Goal: Task Accomplishment & Management: Use online tool/utility

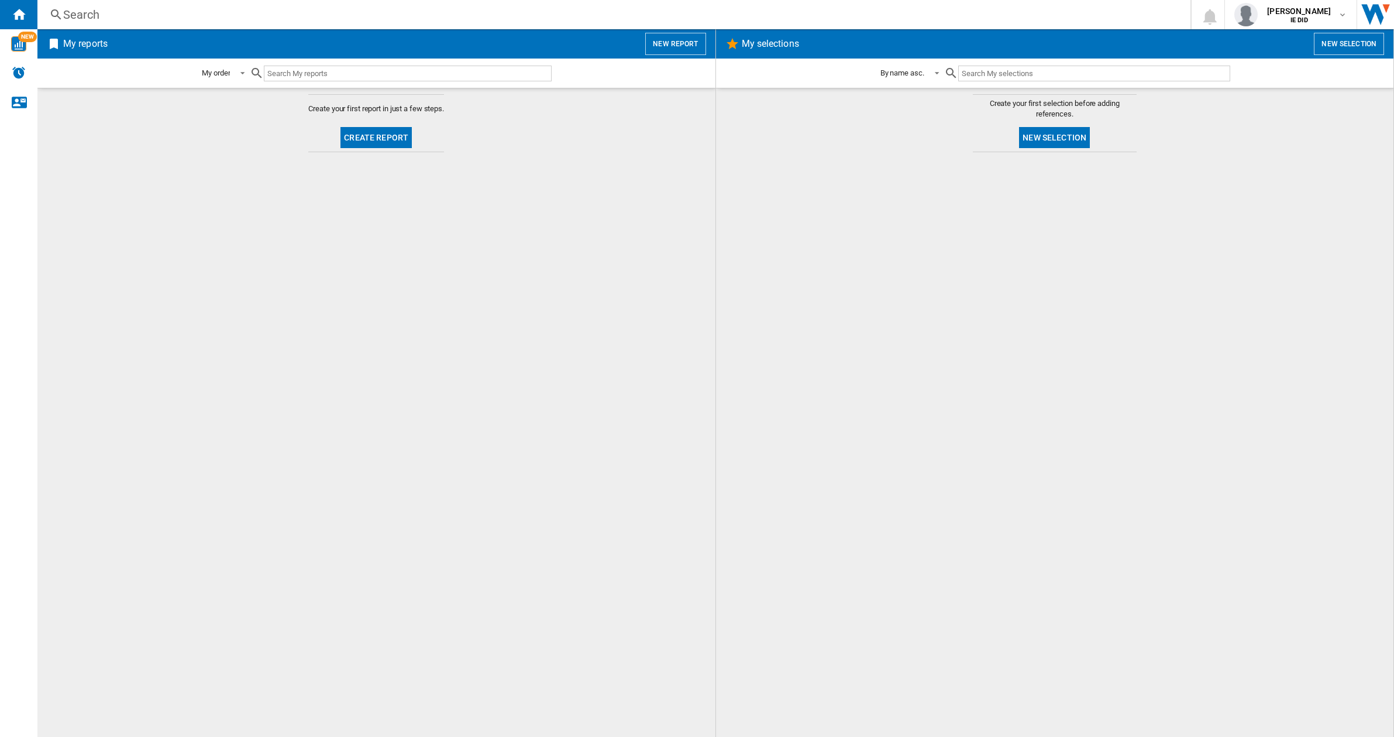
click at [676, 47] on button "New report" at bounding box center [675, 44] width 60 height 22
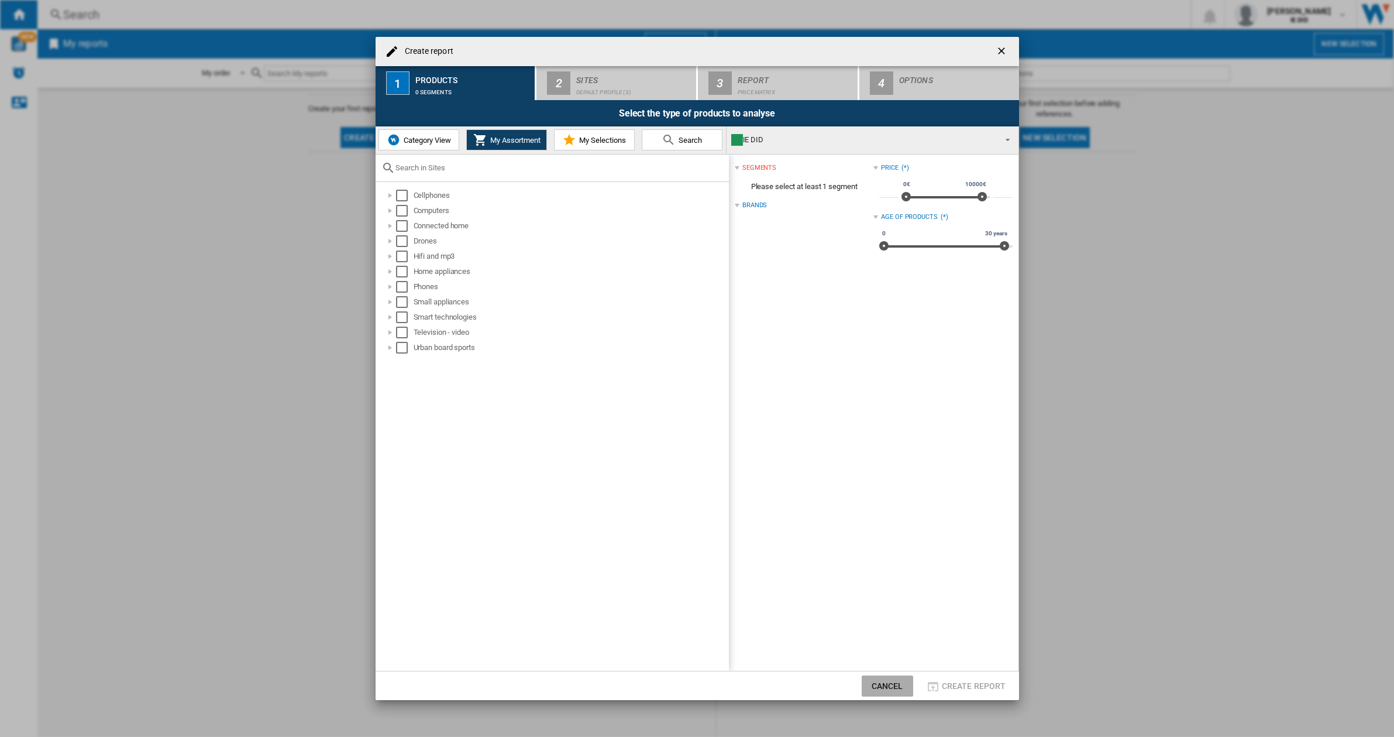
click at [904, 686] on button "Cancel" at bounding box center [887, 685] width 51 height 21
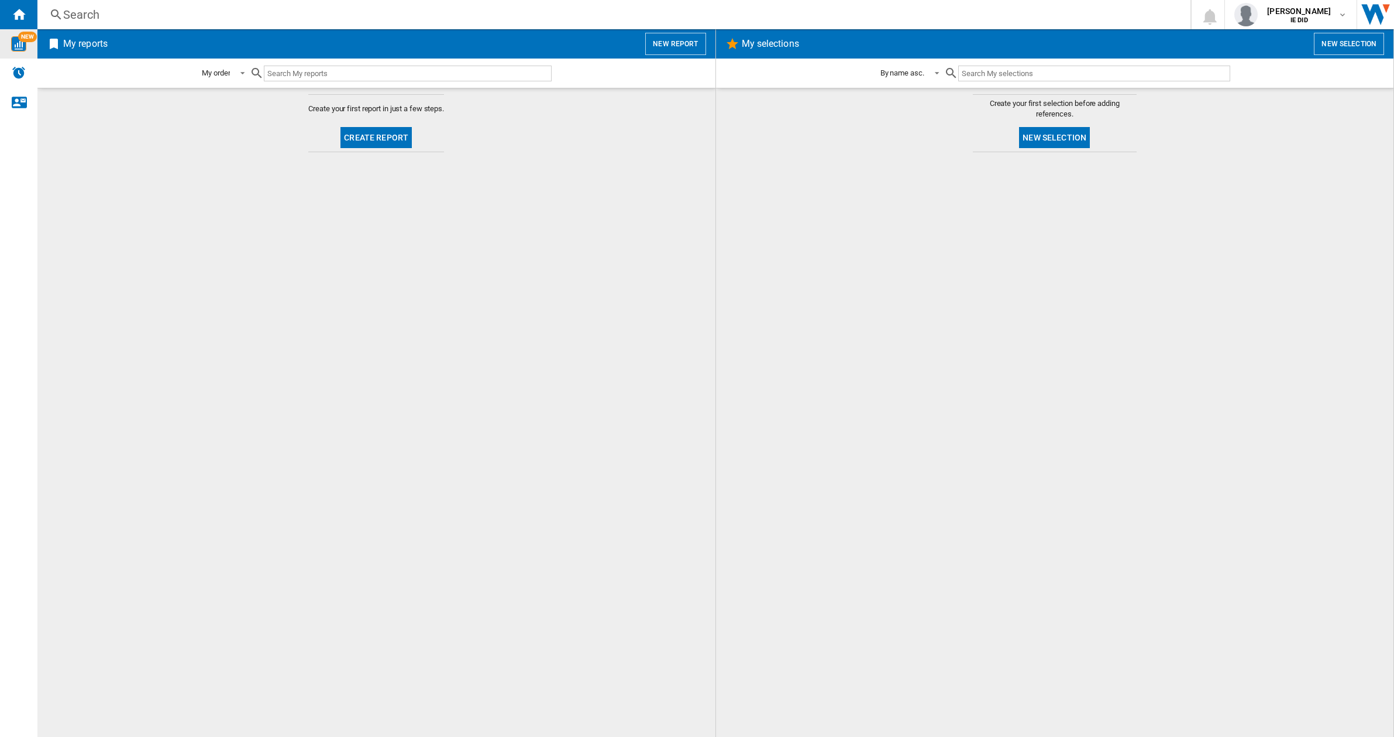
click at [25, 46] on img "WiseCard" at bounding box center [18, 43] width 15 height 15
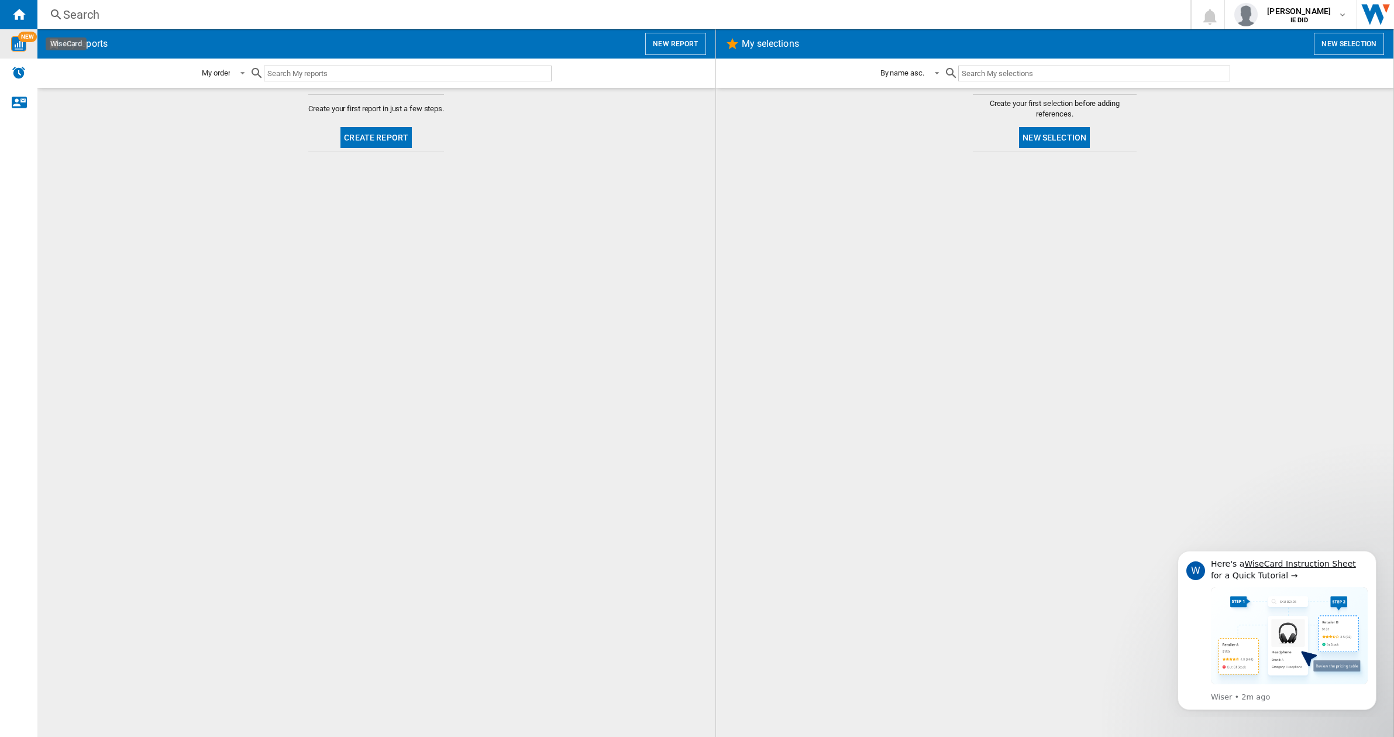
click at [666, 46] on button "New report" at bounding box center [675, 44] width 60 height 22
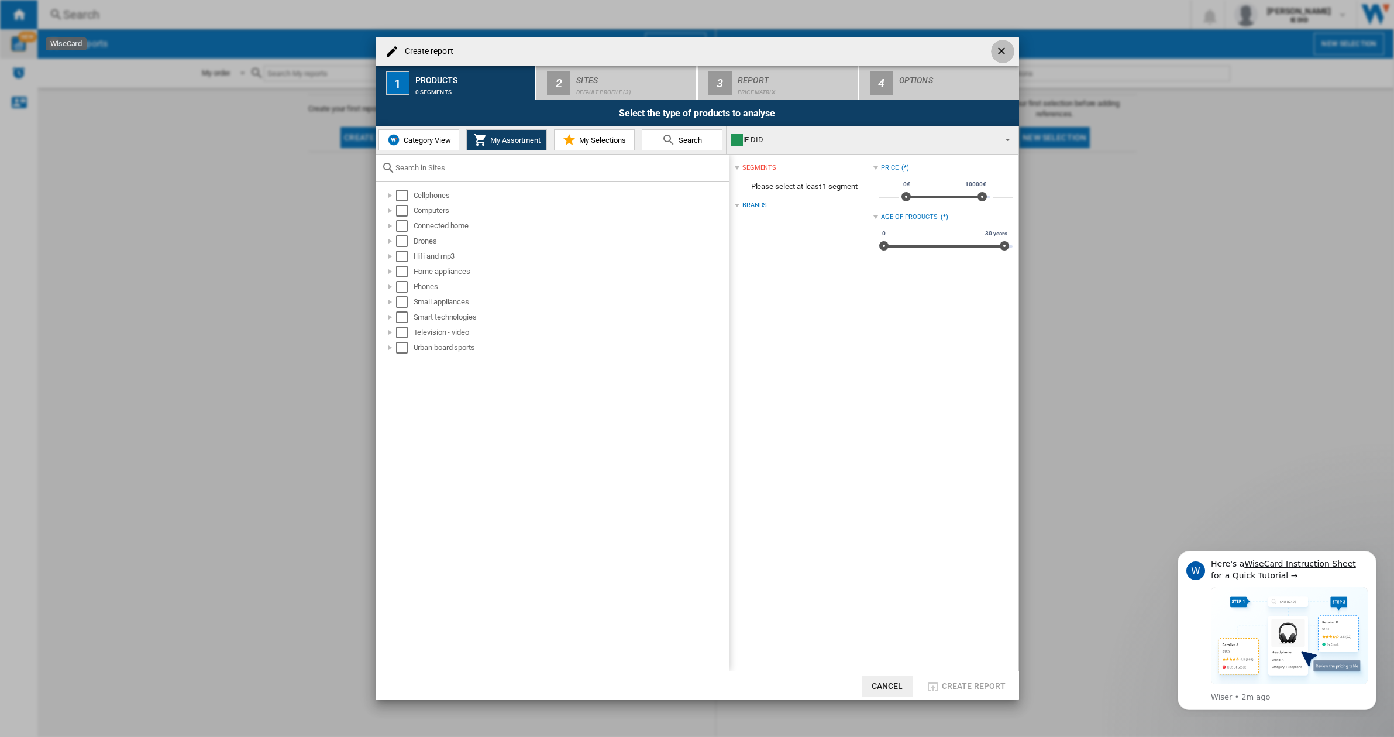
click at [1004, 50] on ng-md-icon "getI18NText('BUTTONS.CLOSE_DIALOG')" at bounding box center [1003, 52] width 14 height 14
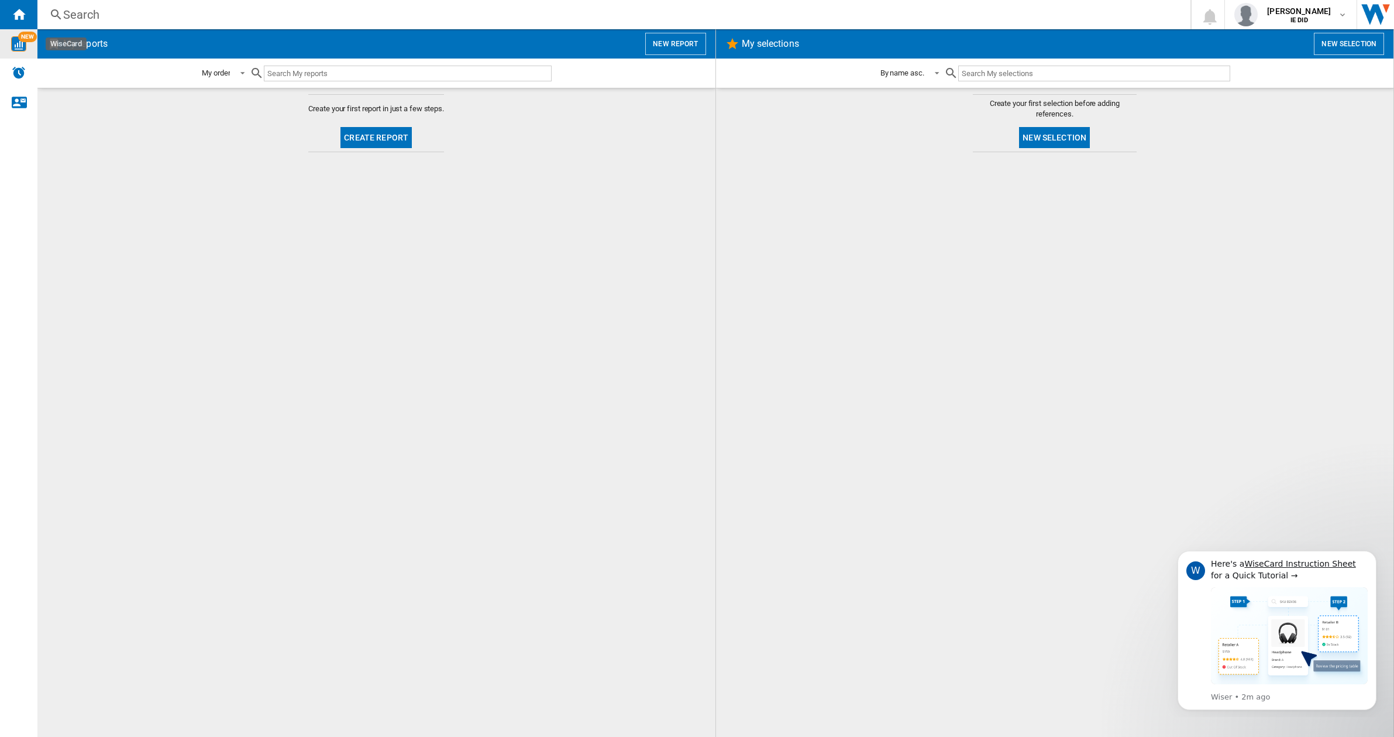
click at [676, 42] on button "New report" at bounding box center [675, 44] width 60 height 22
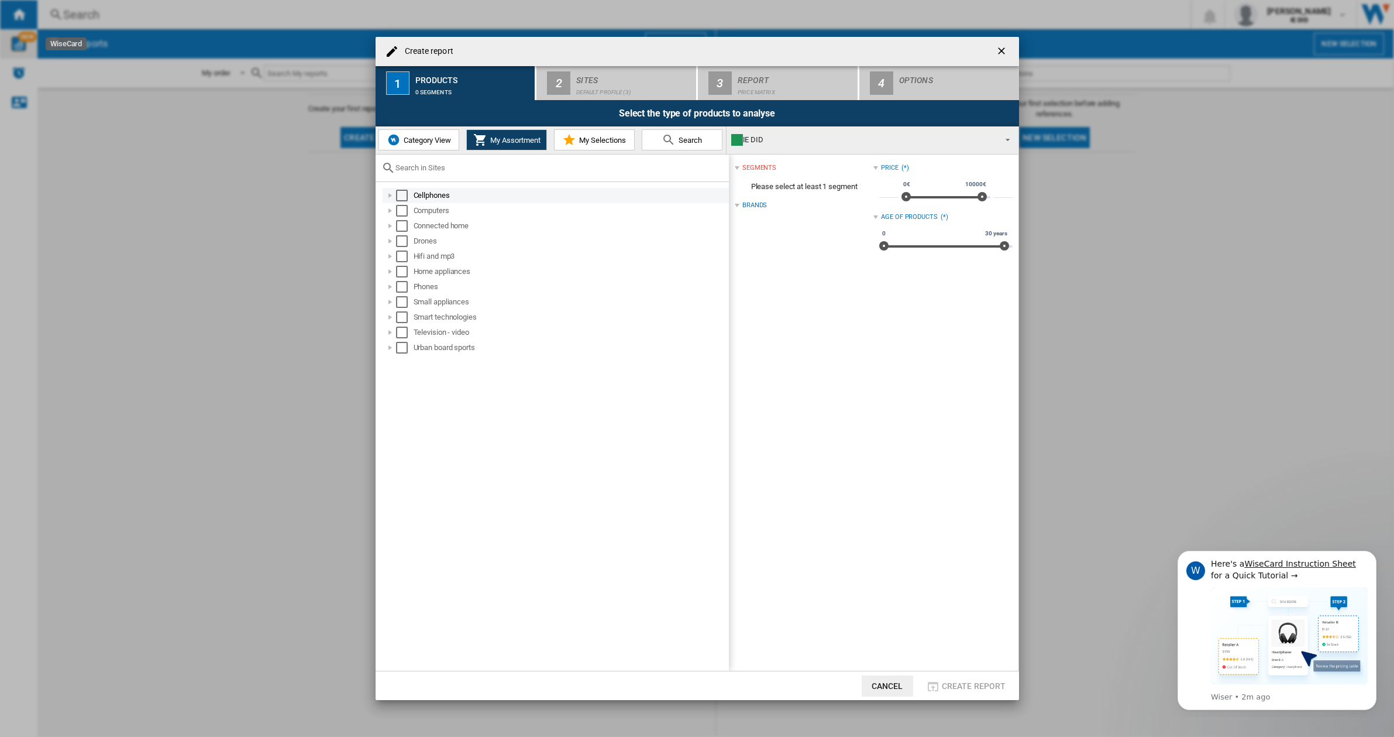
click at [406, 199] on div "Select" at bounding box center [402, 196] width 12 height 12
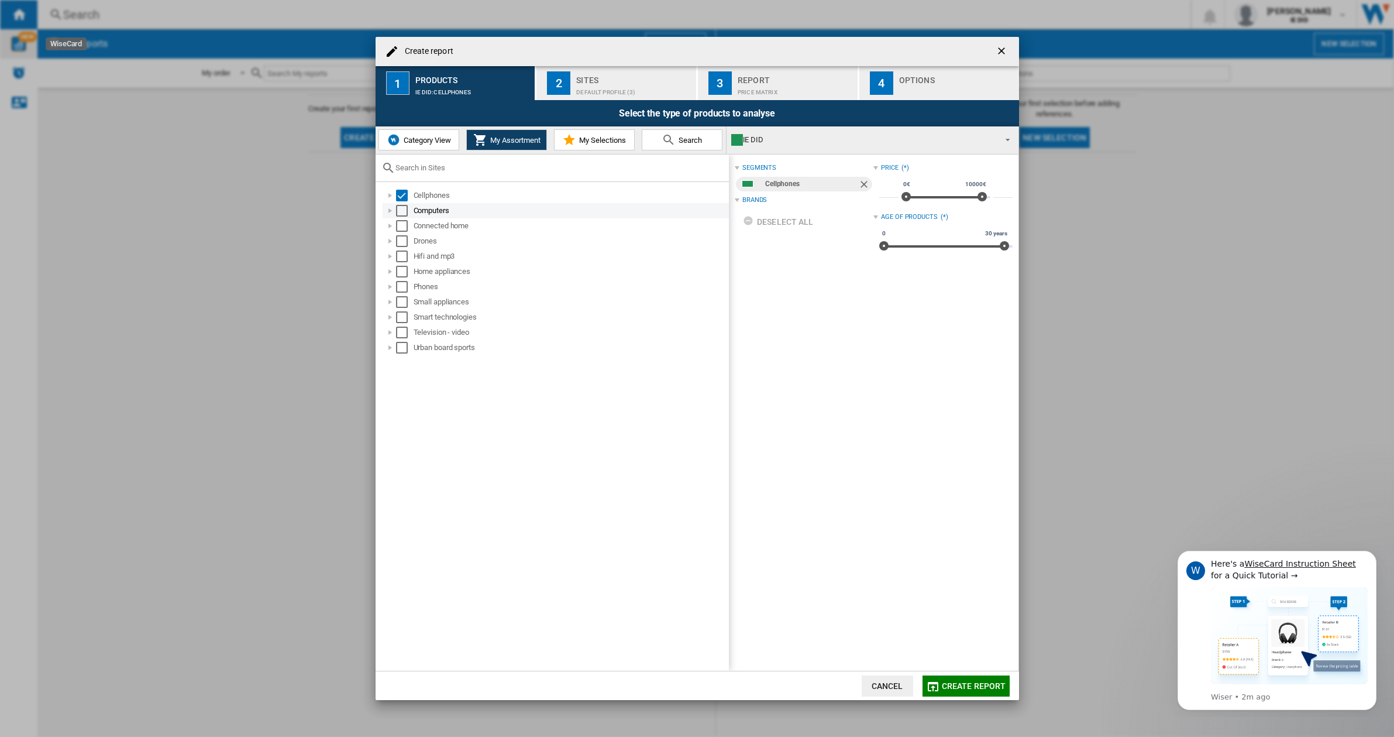
click at [406, 216] on div "Select" at bounding box center [402, 211] width 12 height 12
drag, startPoint x: 404, startPoint y: 234, endPoint x: 405, endPoint y: 243, distance: 8.8
click at [405, 235] on div "Drones" at bounding box center [556, 240] width 346 height 15
click at [403, 226] on div "Select" at bounding box center [402, 226] width 12 height 12
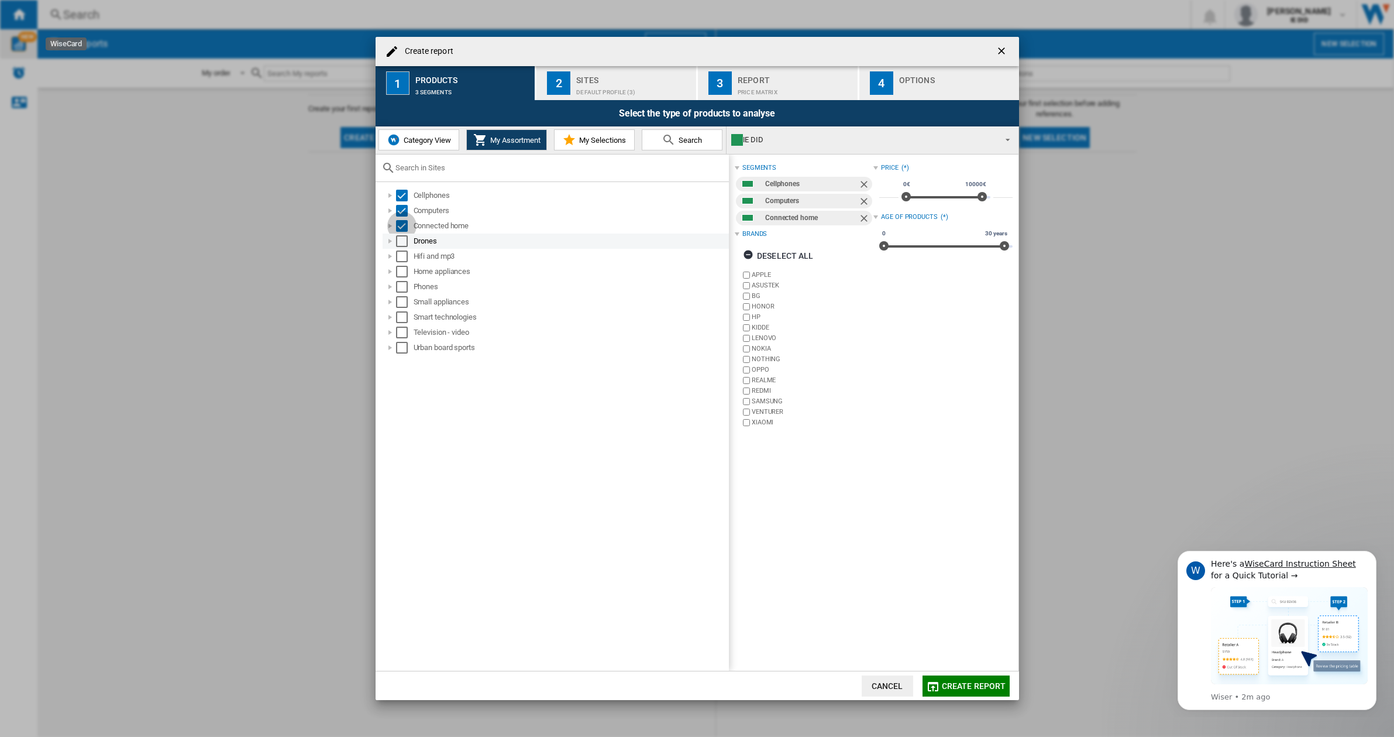
click at [403, 245] on div "Select" at bounding box center [402, 241] width 12 height 12
drag, startPoint x: 404, startPoint y: 255, endPoint x: 404, endPoint y: 264, distance: 10.0
click at [404, 255] on div "Select" at bounding box center [402, 256] width 12 height 12
drag, startPoint x: 403, startPoint y: 270, endPoint x: 407, endPoint y: 286, distance: 16.5
click at [404, 273] on div "Select" at bounding box center [402, 272] width 12 height 12
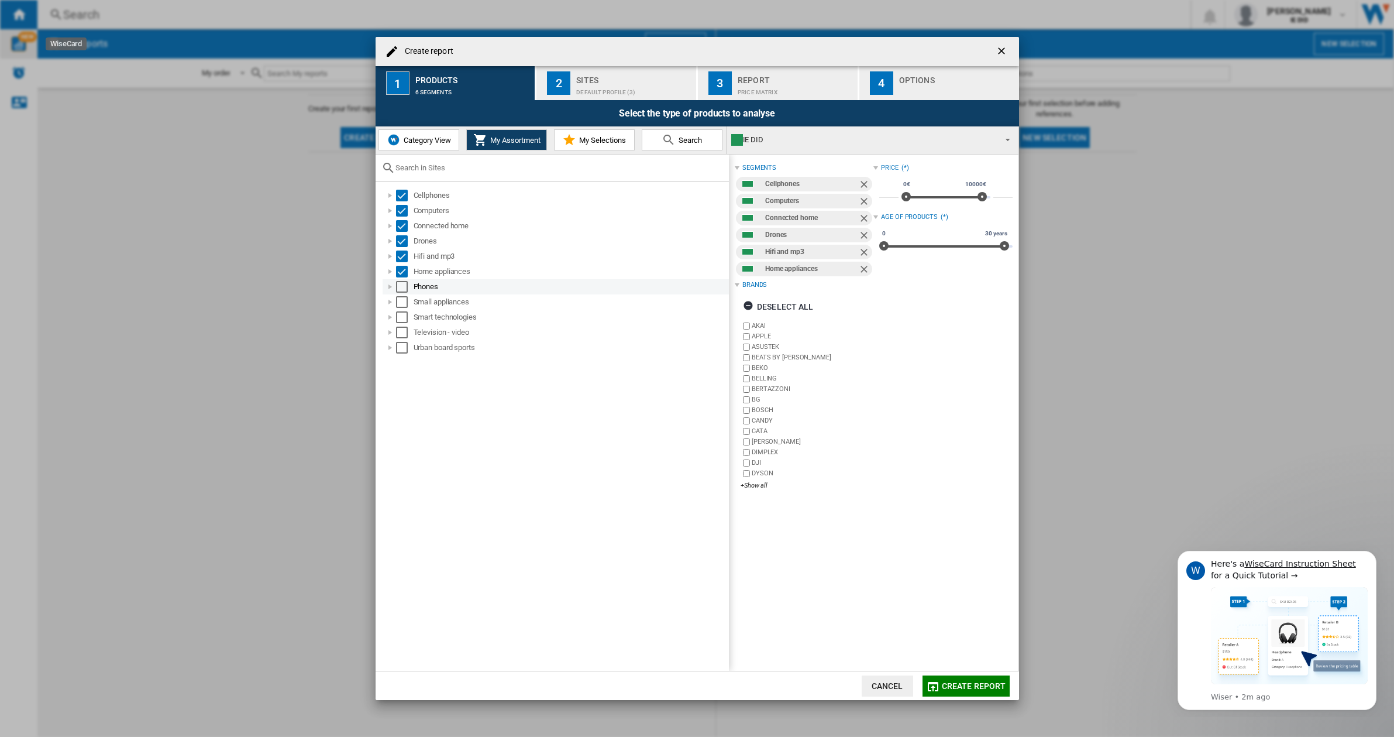
click at [407, 290] on div "Select" at bounding box center [402, 287] width 12 height 12
drag, startPoint x: 405, startPoint y: 301, endPoint x: 403, endPoint y: 313, distance: 11.9
click at [405, 301] on div "Select" at bounding box center [402, 302] width 12 height 12
drag, startPoint x: 402, startPoint y: 314, endPoint x: 404, endPoint y: 326, distance: 11.8
click at [403, 317] on div "Select" at bounding box center [402, 317] width 12 height 12
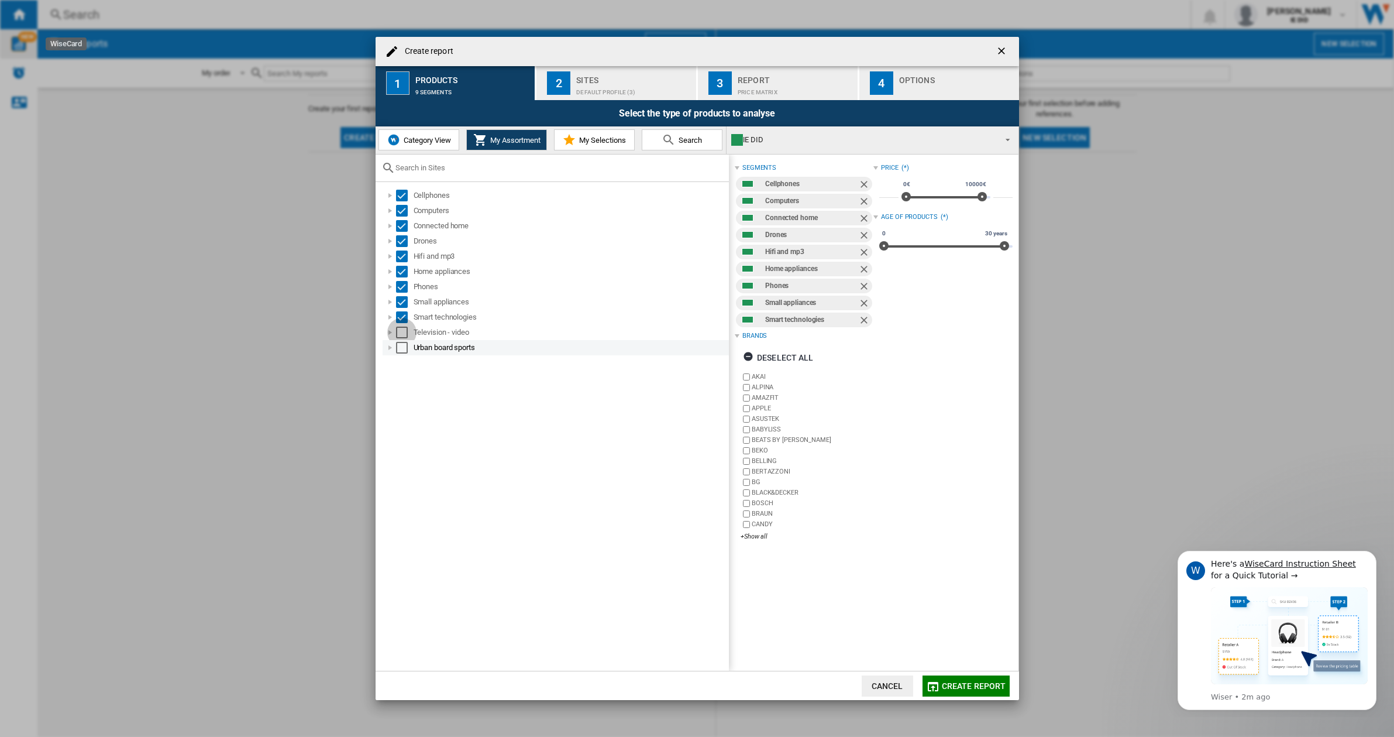
drag, startPoint x: 404, startPoint y: 328, endPoint x: 404, endPoint y: 341, distance: 12.9
click at [404, 329] on div "Select" at bounding box center [402, 333] width 12 height 12
drag, startPoint x: 403, startPoint y: 343, endPoint x: 413, endPoint y: 344, distance: 10.0
click at [405, 345] on div "Select" at bounding box center [402, 348] width 12 height 12
click at [581, 73] on div "Sites" at bounding box center [633, 77] width 115 height 12
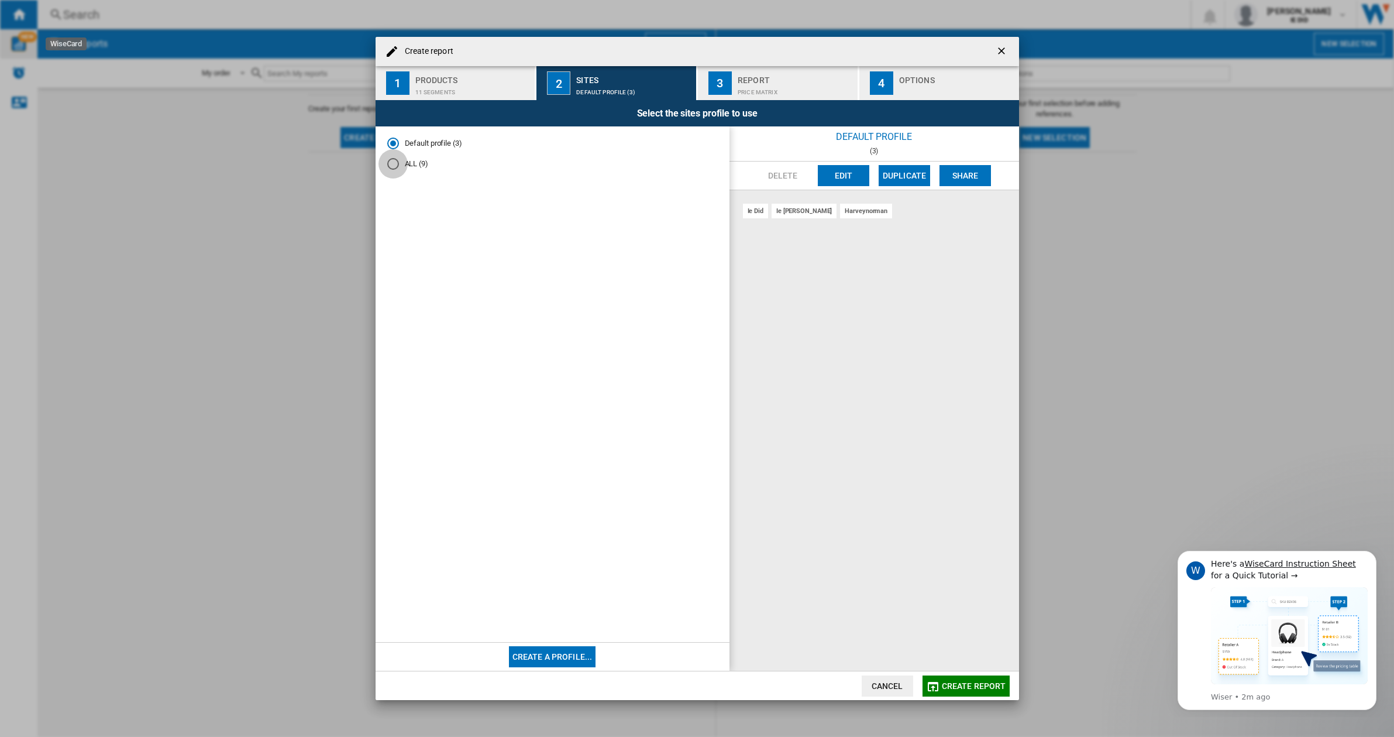
click at [390, 160] on div "ALL (9)" at bounding box center [393, 164] width 12 height 12
click at [778, 98] on md-dialog-content "Create report 1 Products 11 segments 2 Sites ALL (9) 3 Report Price Matrix 4 Op…" at bounding box center [698, 368] width 644 height 663
click at [770, 93] on div "Price Matrix" at bounding box center [795, 89] width 115 height 12
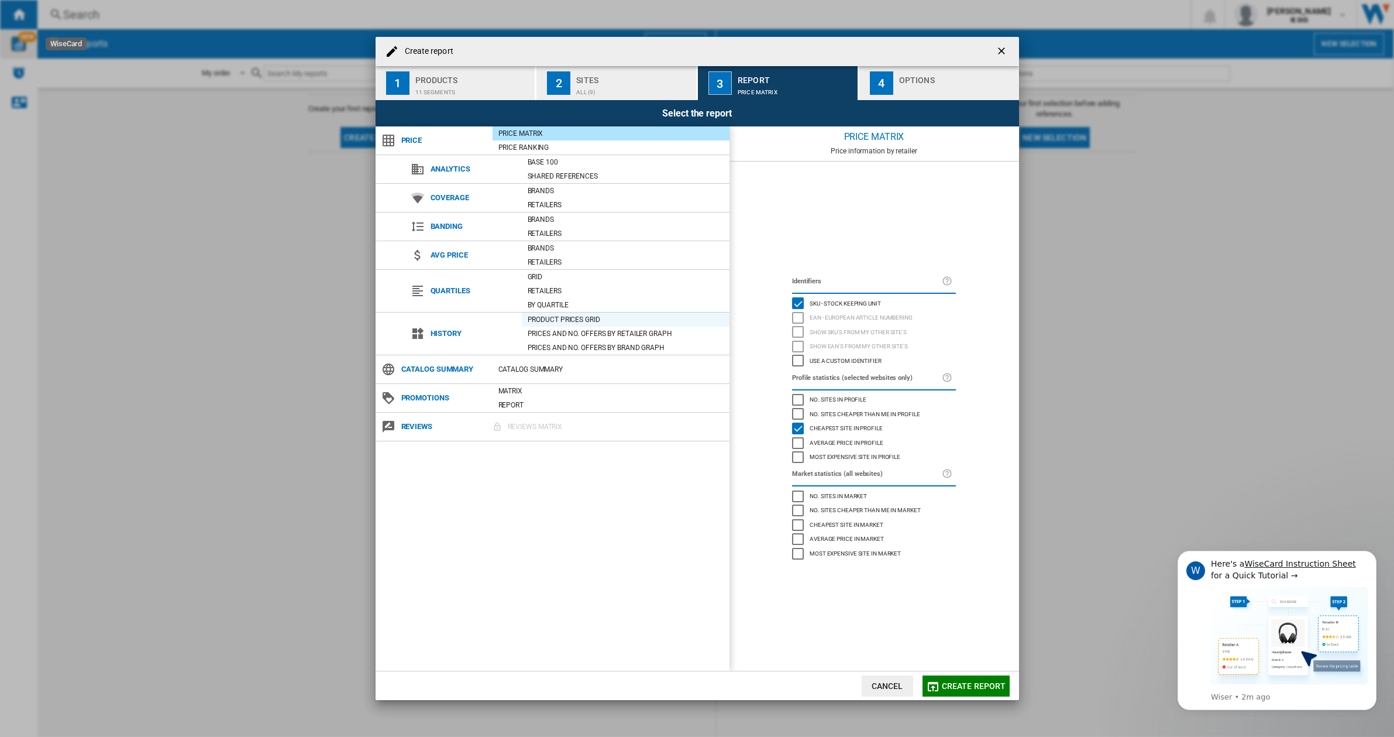
click at [573, 320] on div "Product prices grid" at bounding box center [626, 320] width 208 height 12
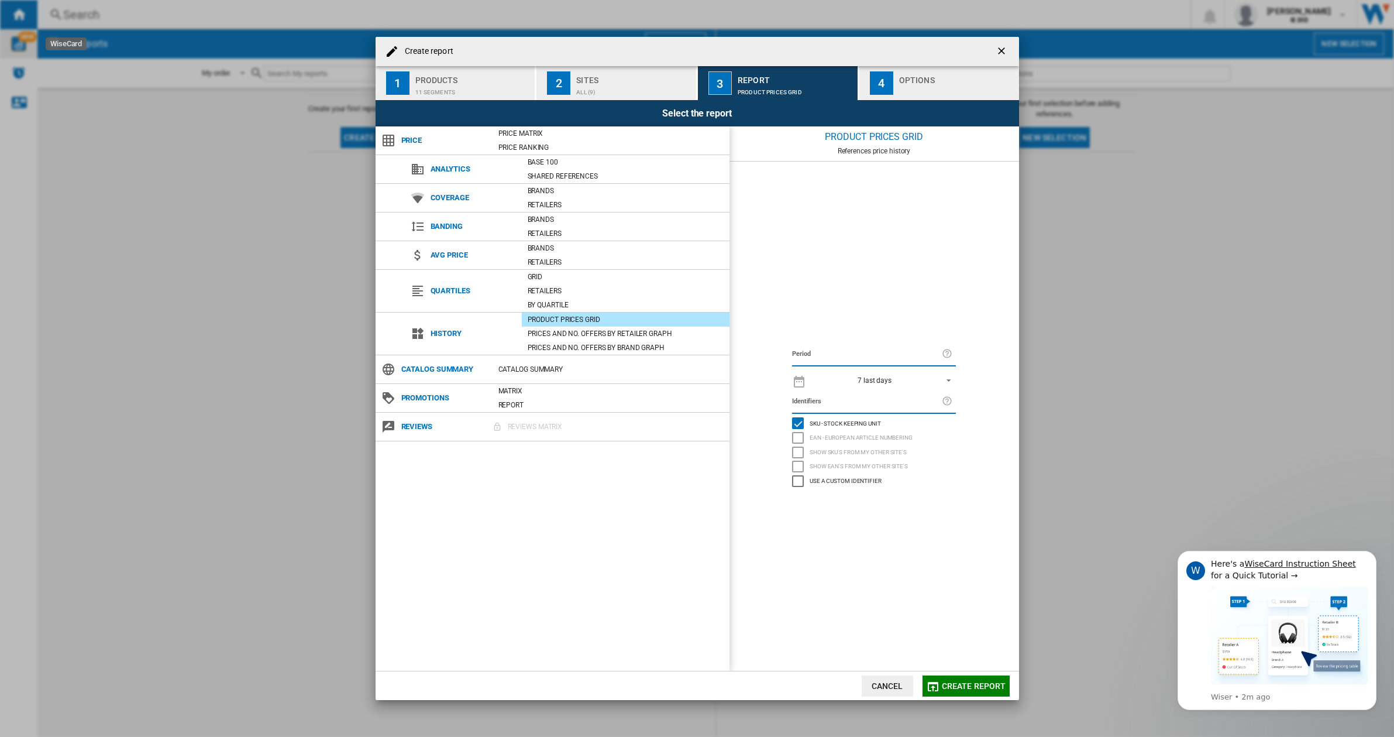
click at [582, 94] on div "ALL (9)" at bounding box center [633, 89] width 115 height 12
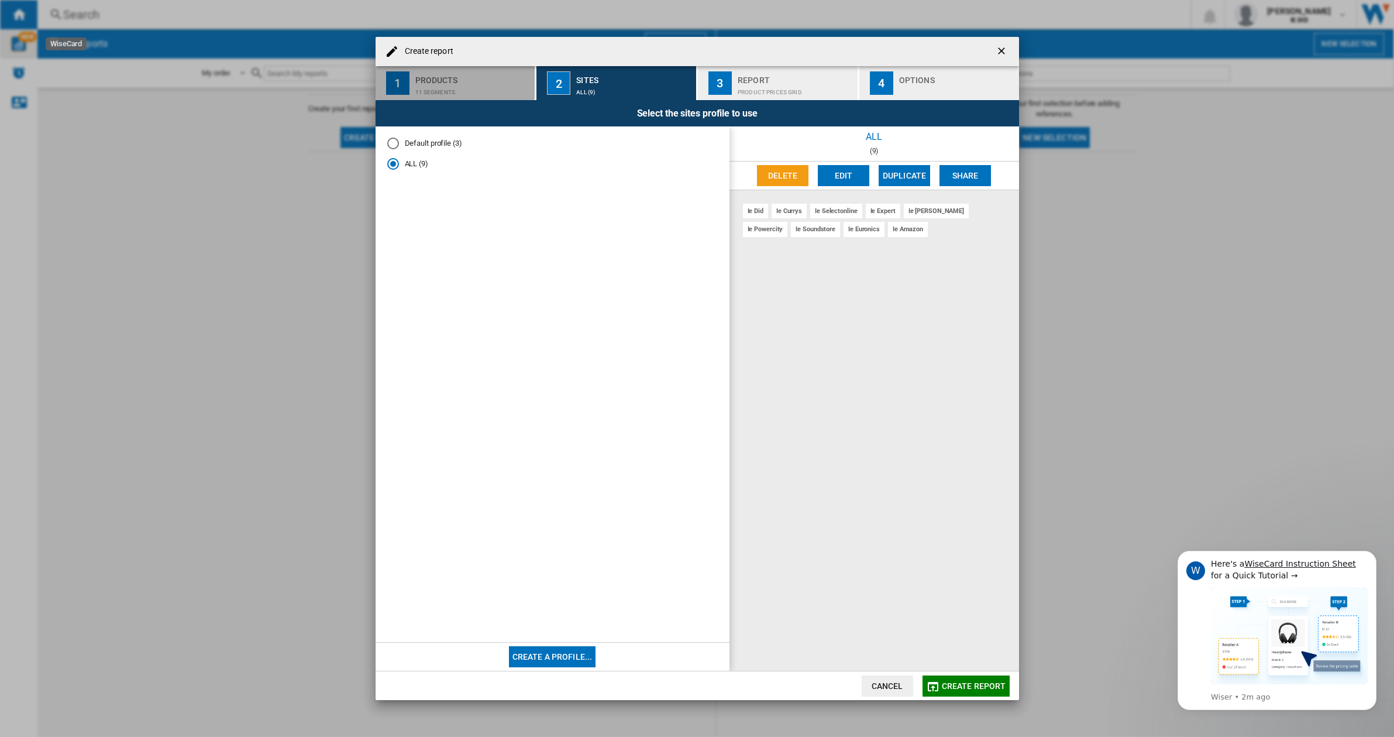
click at [499, 87] on div "11 segments" at bounding box center [472, 89] width 115 height 12
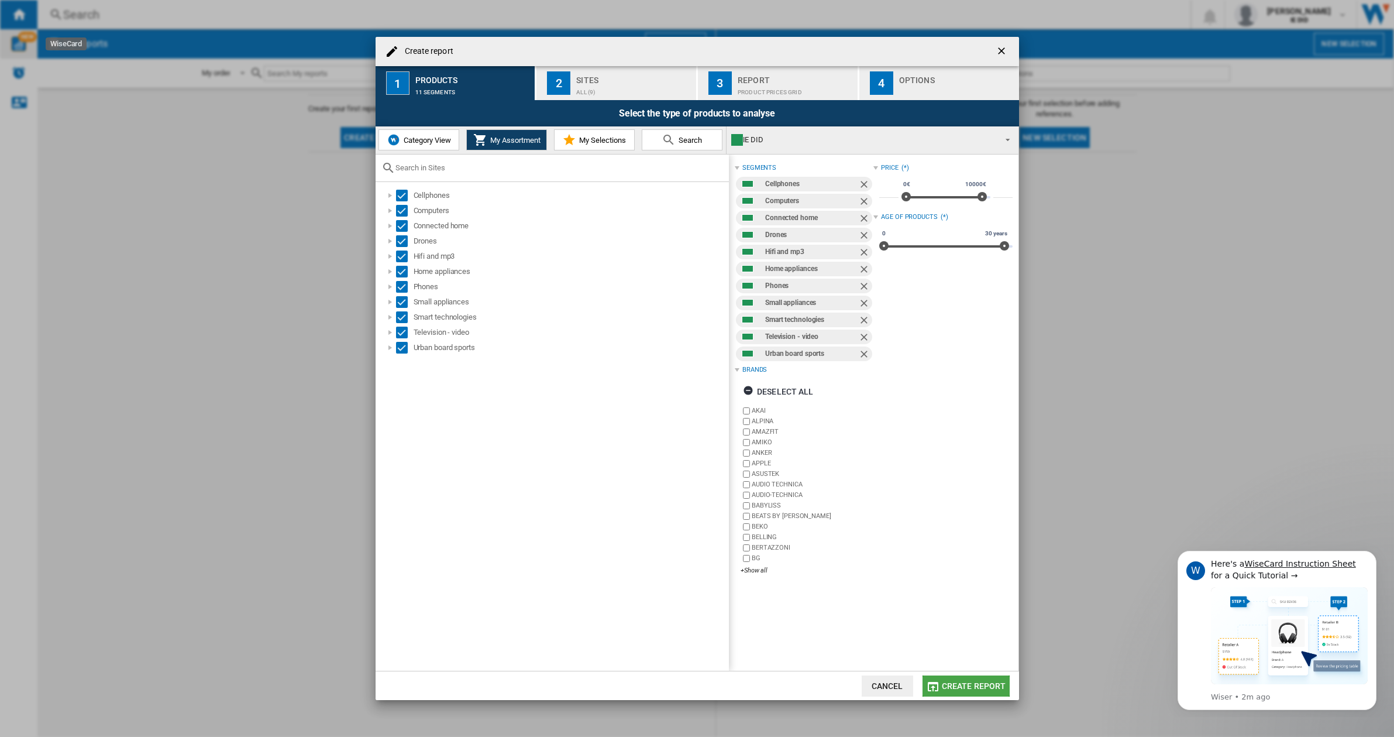
click at [974, 682] on span "Create report" at bounding box center [974, 685] width 64 height 9
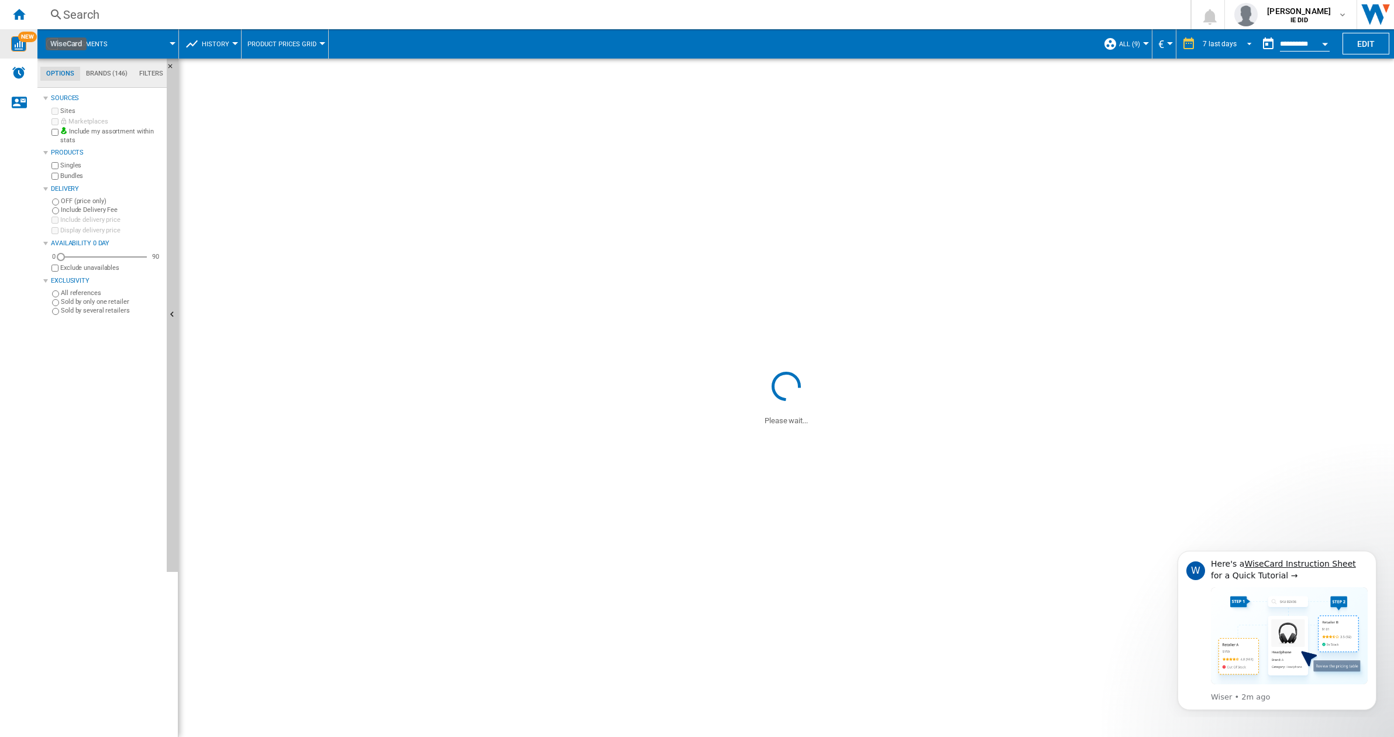
click at [1234, 43] on md-select-value "7 last days" at bounding box center [1229, 44] width 55 height 18
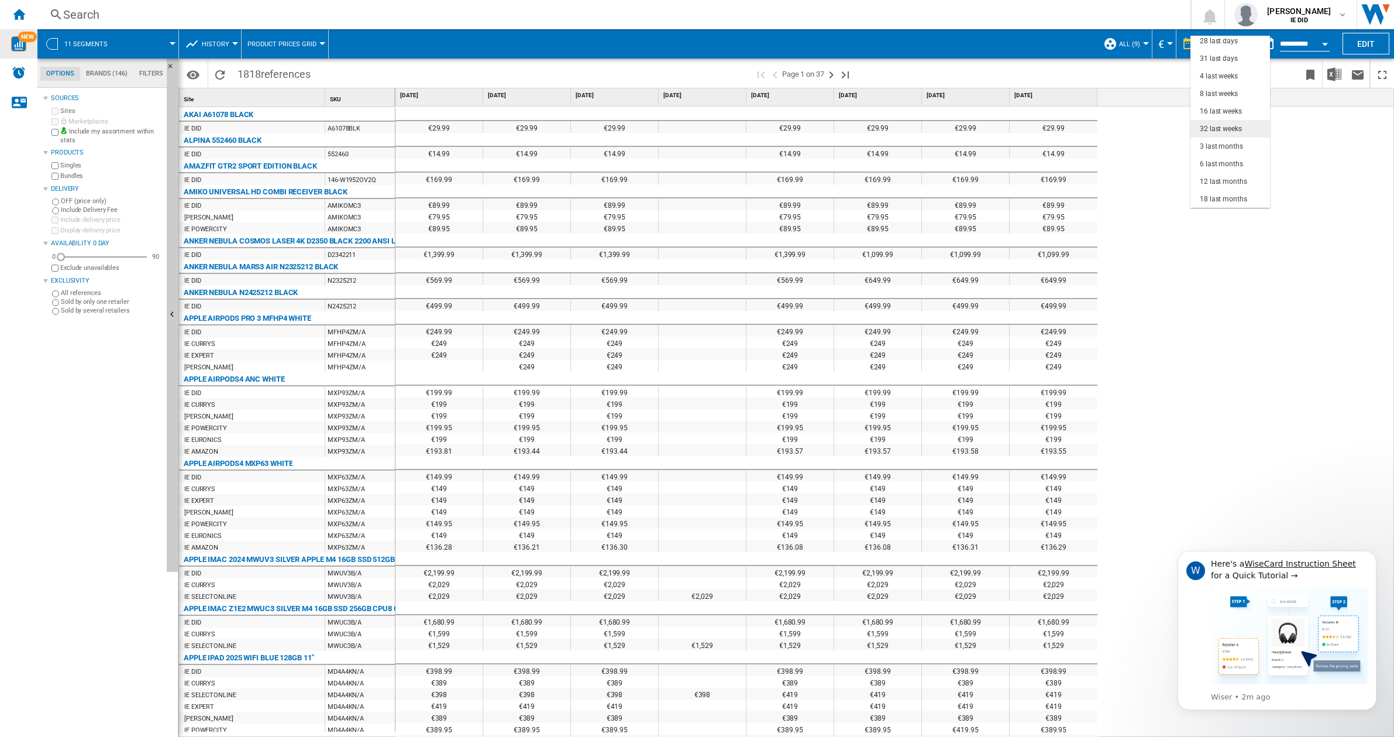
scroll to position [74, 0]
click at [1216, 199] on div "18 last months" at bounding box center [1223, 199] width 47 height 10
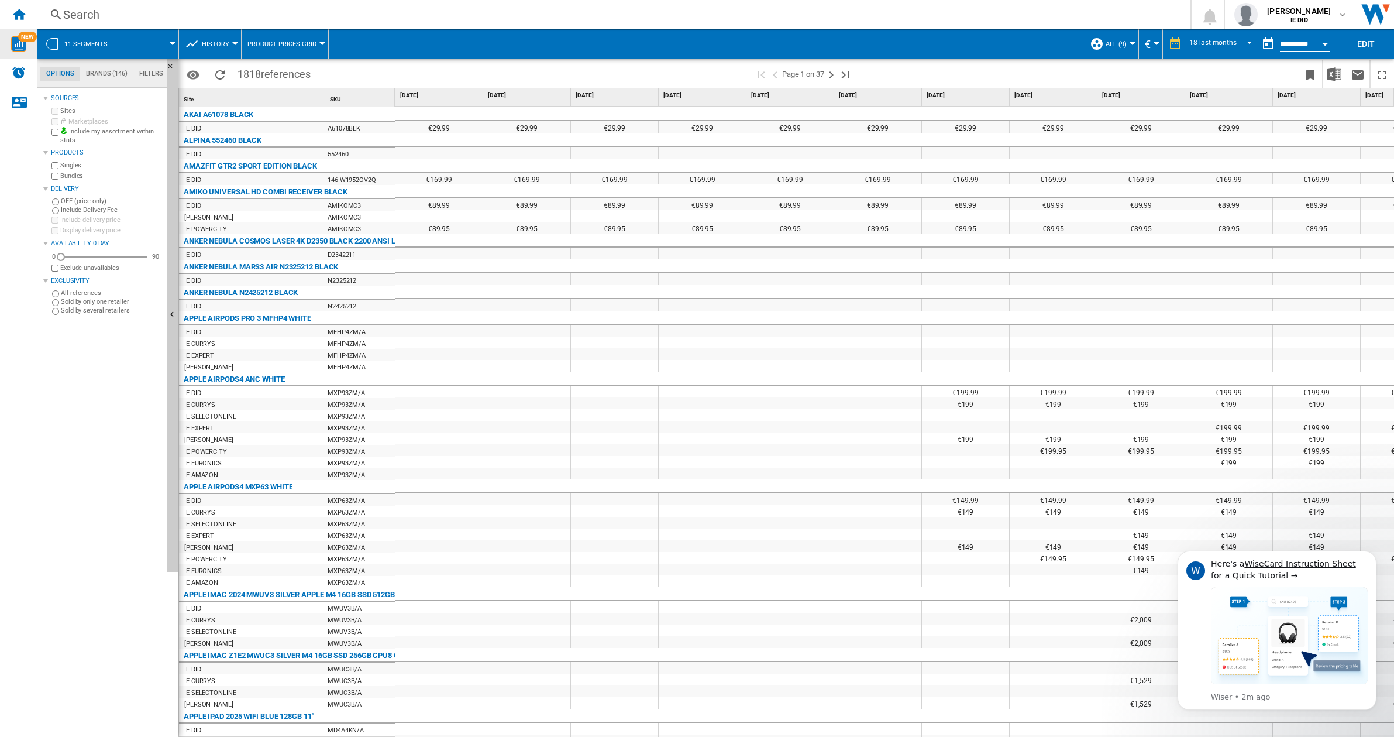
scroll to position [1, 0]
click at [1330, 71] on img "Download in Excel" at bounding box center [1335, 74] width 14 height 14
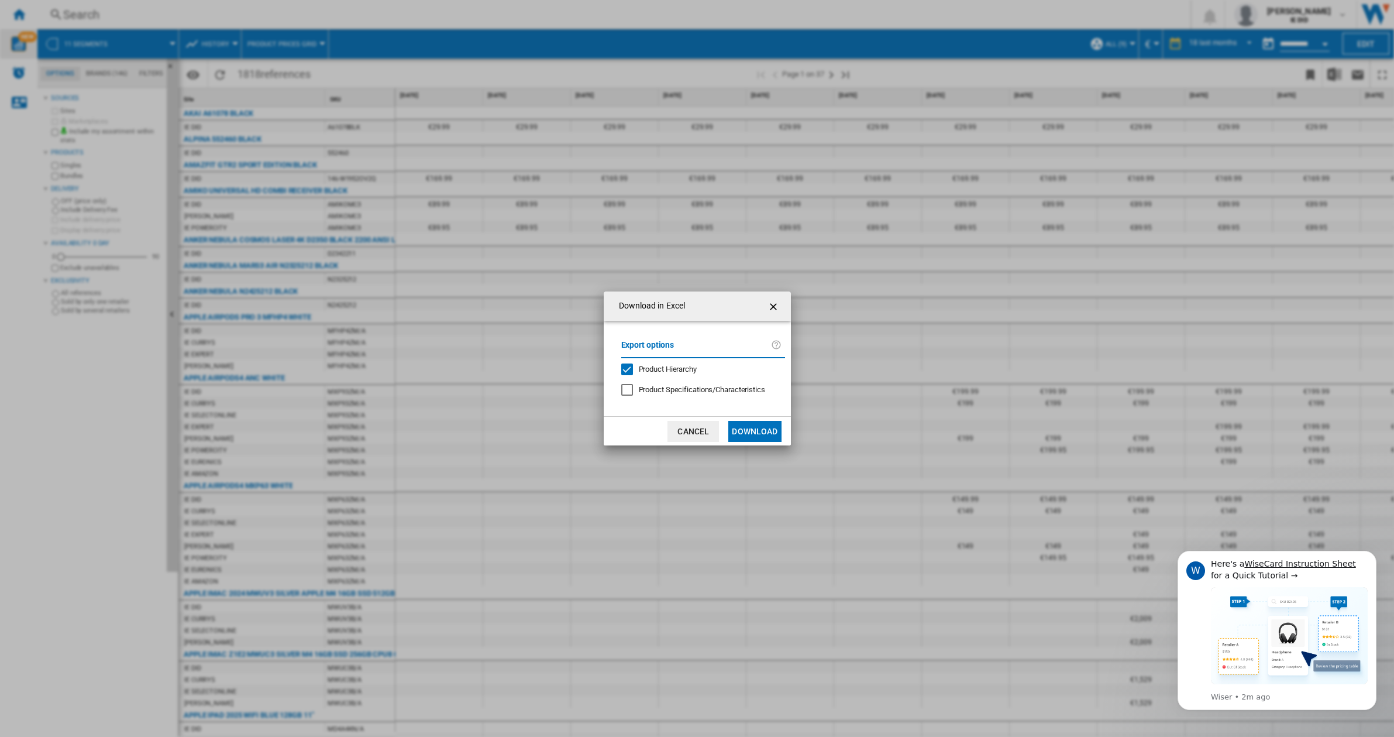
click at [755, 435] on button "Download" at bounding box center [755, 431] width 53 height 21
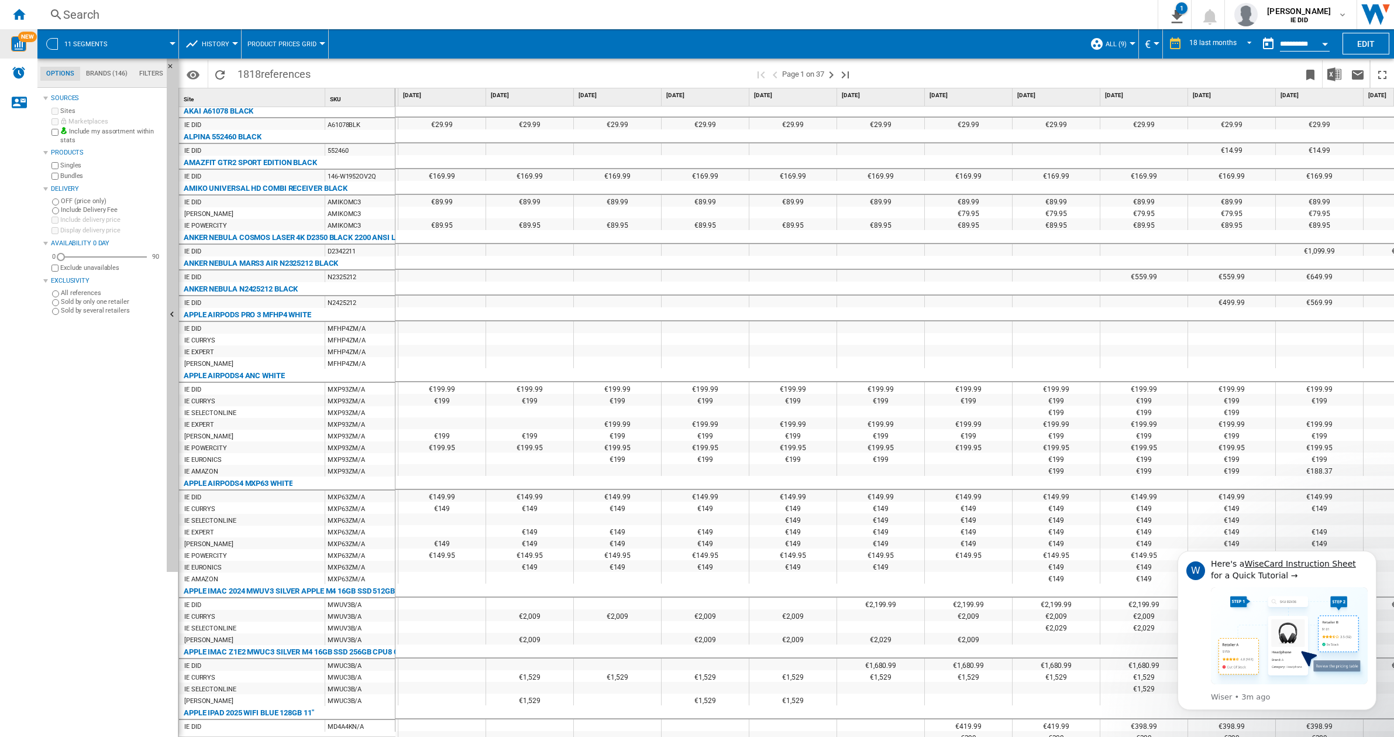
scroll to position [0, 675]
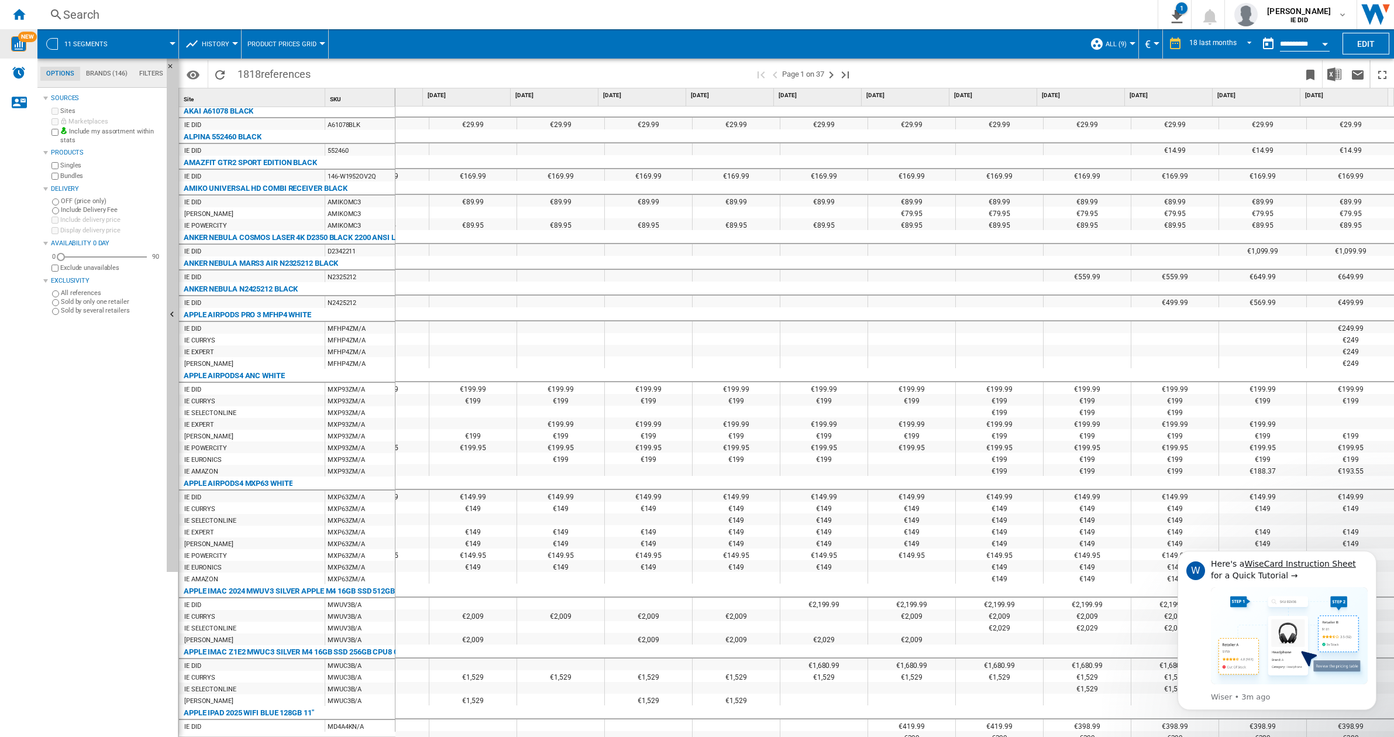
click at [984, 73] on span at bounding box center [1080, 74] width 438 height 28
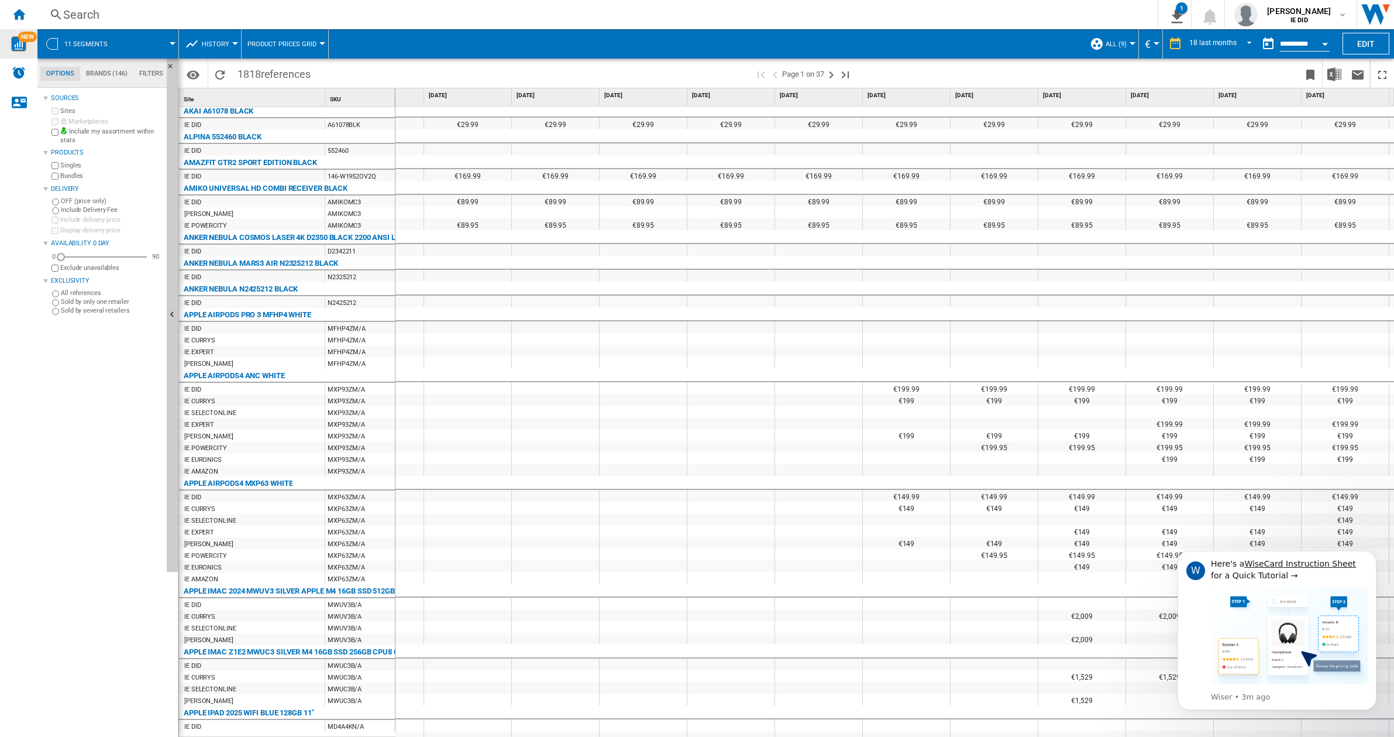
scroll to position [0, 0]
